Goal: Transaction & Acquisition: Purchase product/service

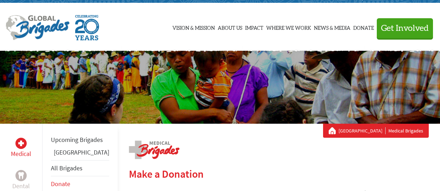
scroll to position [3, 0]
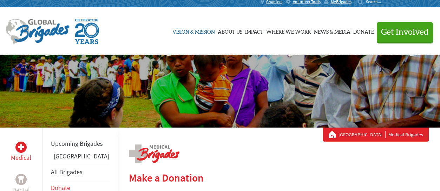
click at [196, 32] on link "Vision & Mission" at bounding box center [193, 30] width 42 height 35
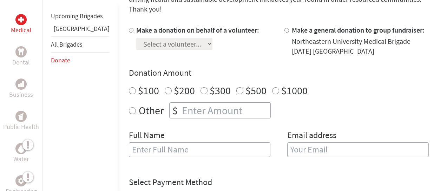
scroll to position [213, 0]
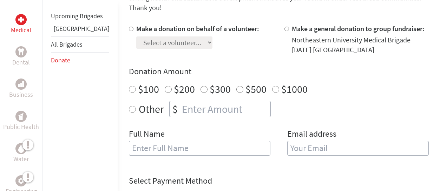
click at [129, 27] on input "Make a donation on behalf of a volunteer:" at bounding box center [131, 29] width 5 height 5
radio input "true"
click at [187, 37] on select "Select a volunteer... Aanika Mohammad Adrian Edson Amelia Fargnoli Ananya Arunk…" at bounding box center [174, 43] width 76 height 12
select select "B84B89A7-A8A5-11F0-9E6E-42010A400005"
click at [136, 37] on select "Select a volunteer... Aanika Mohammad Adrian Edson Amelia Fargnoli Ananya Arunk…" at bounding box center [174, 43] width 76 height 12
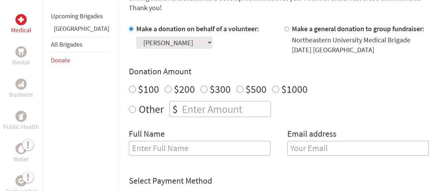
scroll to position [232, 0]
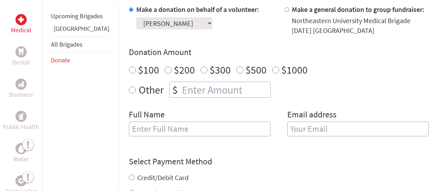
click at [129, 87] on input "Other" at bounding box center [132, 90] width 7 height 7
radio input "true"
click at [184, 82] on input "number" at bounding box center [226, 89] width 90 height 15
type input "45.00"
click at [146, 122] on input "text" at bounding box center [200, 129] width 142 height 15
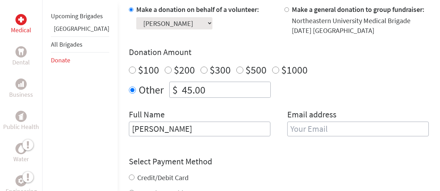
type input "Laura Gonzalez"
click at [371, 122] on input "email" at bounding box center [358, 129] width 142 height 15
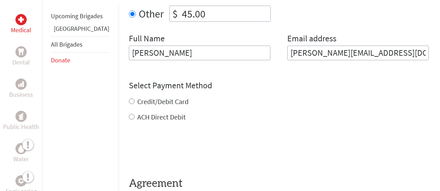
scroll to position [309, 0]
type input "medina.lau10@yahoo.com"
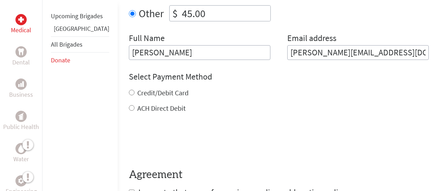
click at [129, 93] on div "Credit/Debit Card ACH Direct Debit" at bounding box center [279, 100] width 300 height 25
click at [129, 90] on input "Credit/Debit Card" at bounding box center [132, 93] width 6 height 6
radio input "true"
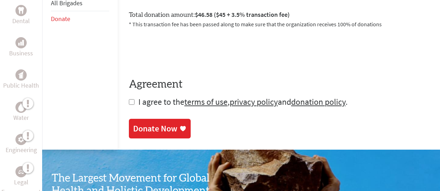
scroll to position [431, 0]
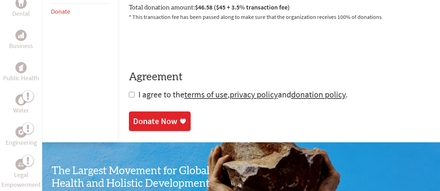
click at [129, 92] on input "checkbox" at bounding box center [132, 95] width 6 height 6
checkbox input "true"
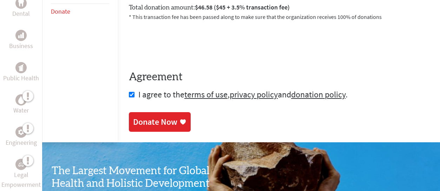
click at [135, 112] on link "Donate Now" at bounding box center [160, 122] width 62 height 20
